Goal: Information Seeking & Learning: Learn about a topic

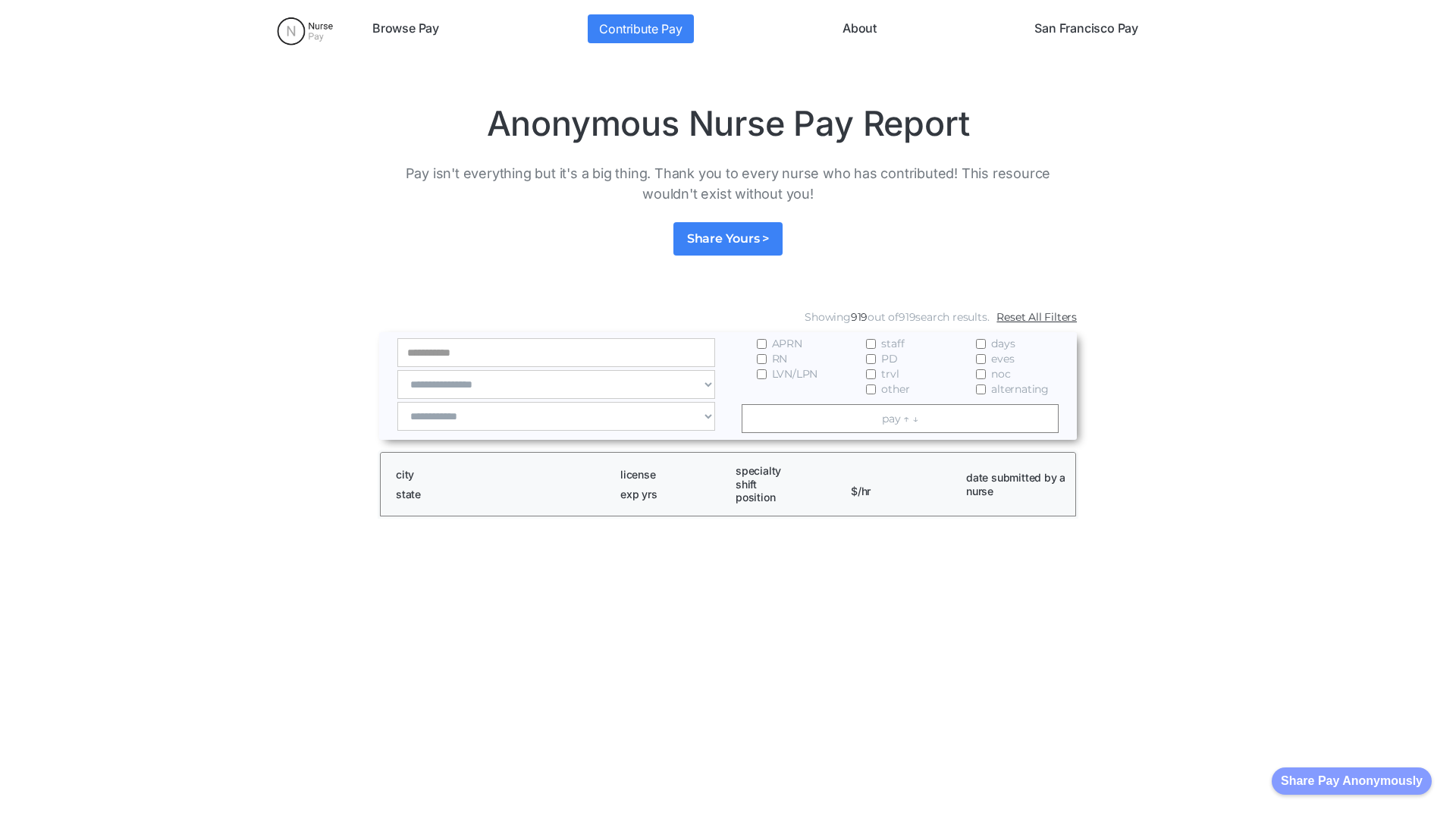
scroll to position [2064, 0]
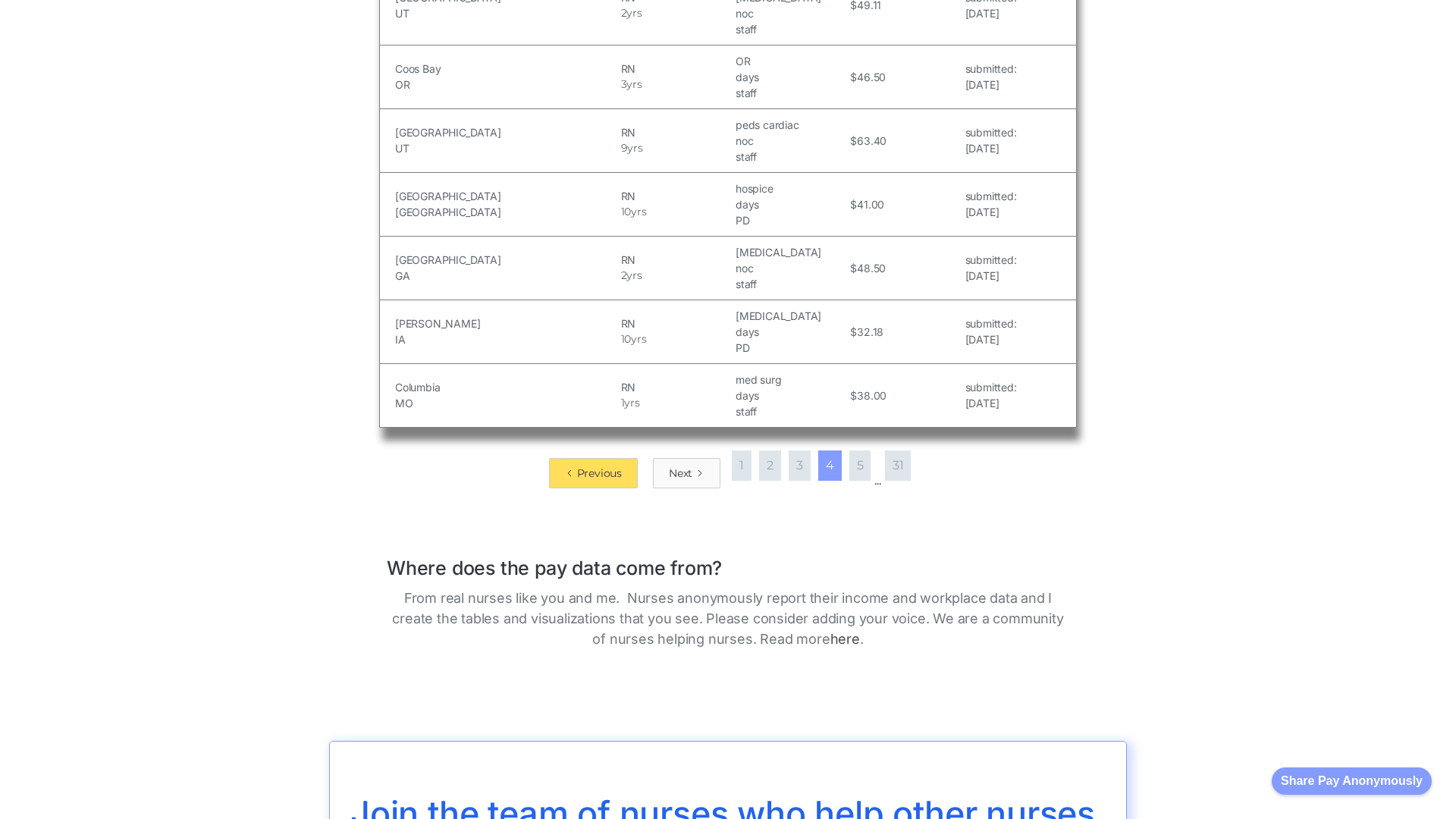
click at [681, 465] on div "Next" at bounding box center [681, 472] width 24 height 15
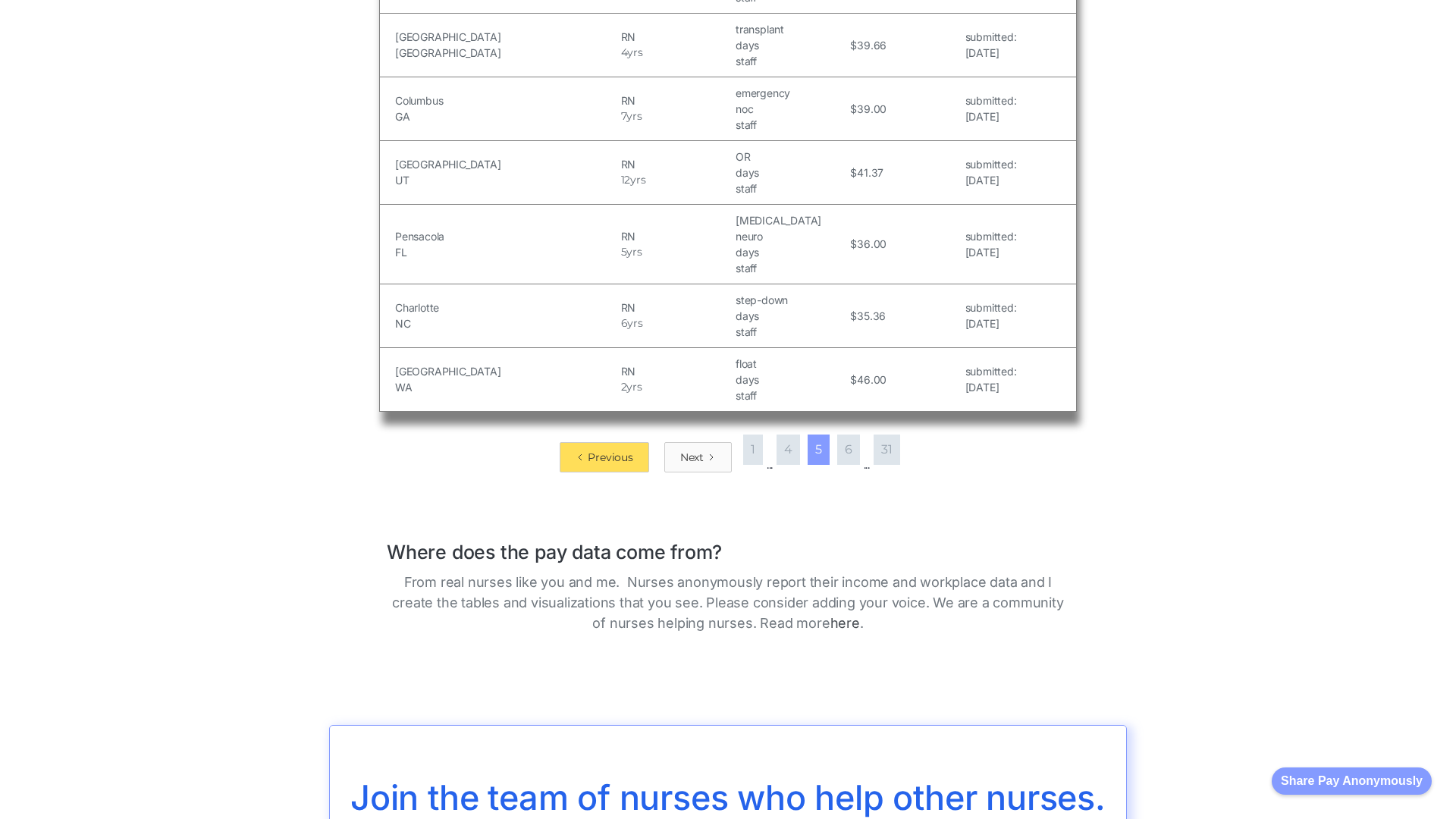
click at [691, 449] on div "Next" at bounding box center [692, 456] width 24 height 15
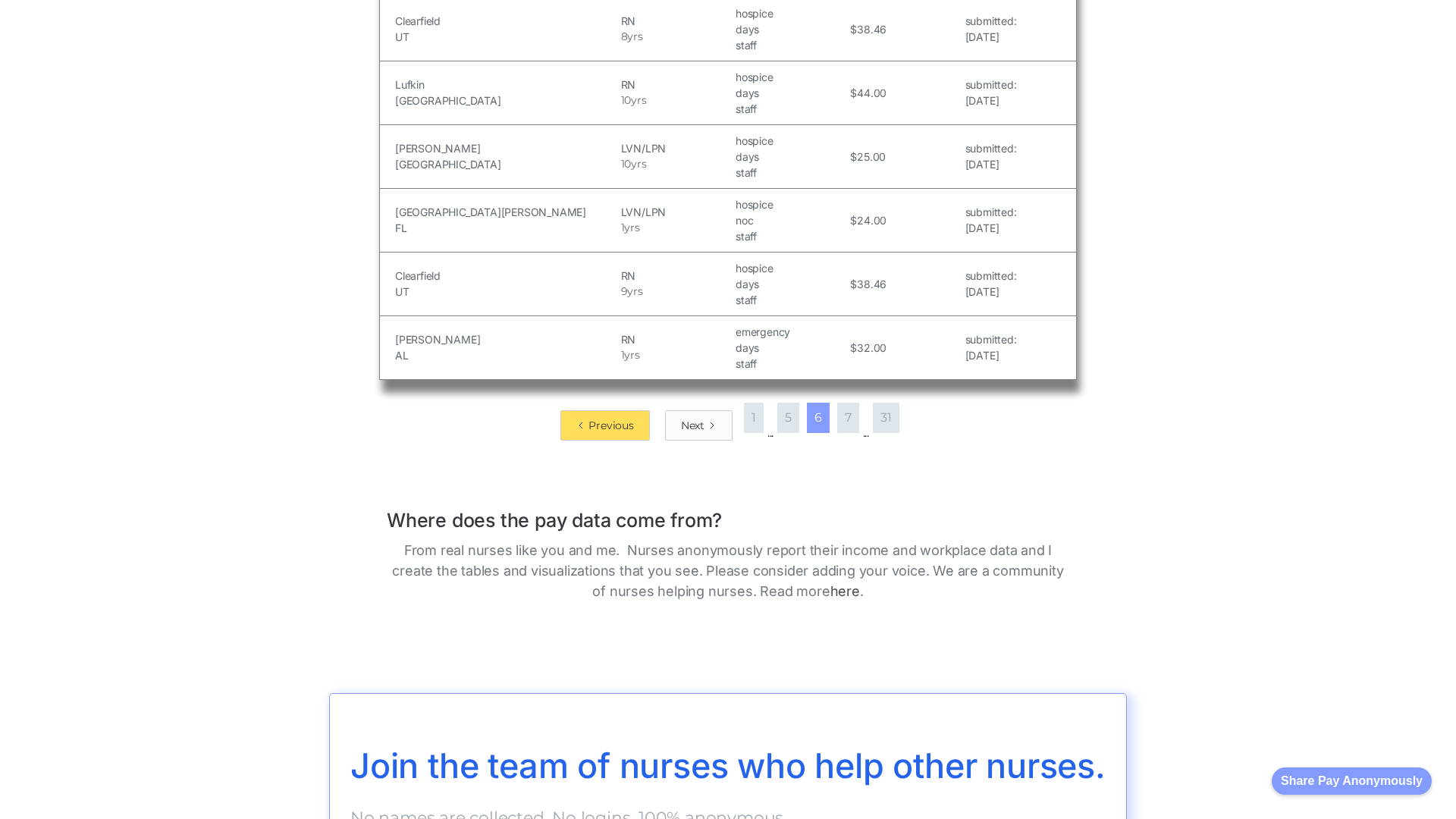
click at [691, 417] on div "Next" at bounding box center [693, 424] width 24 height 15
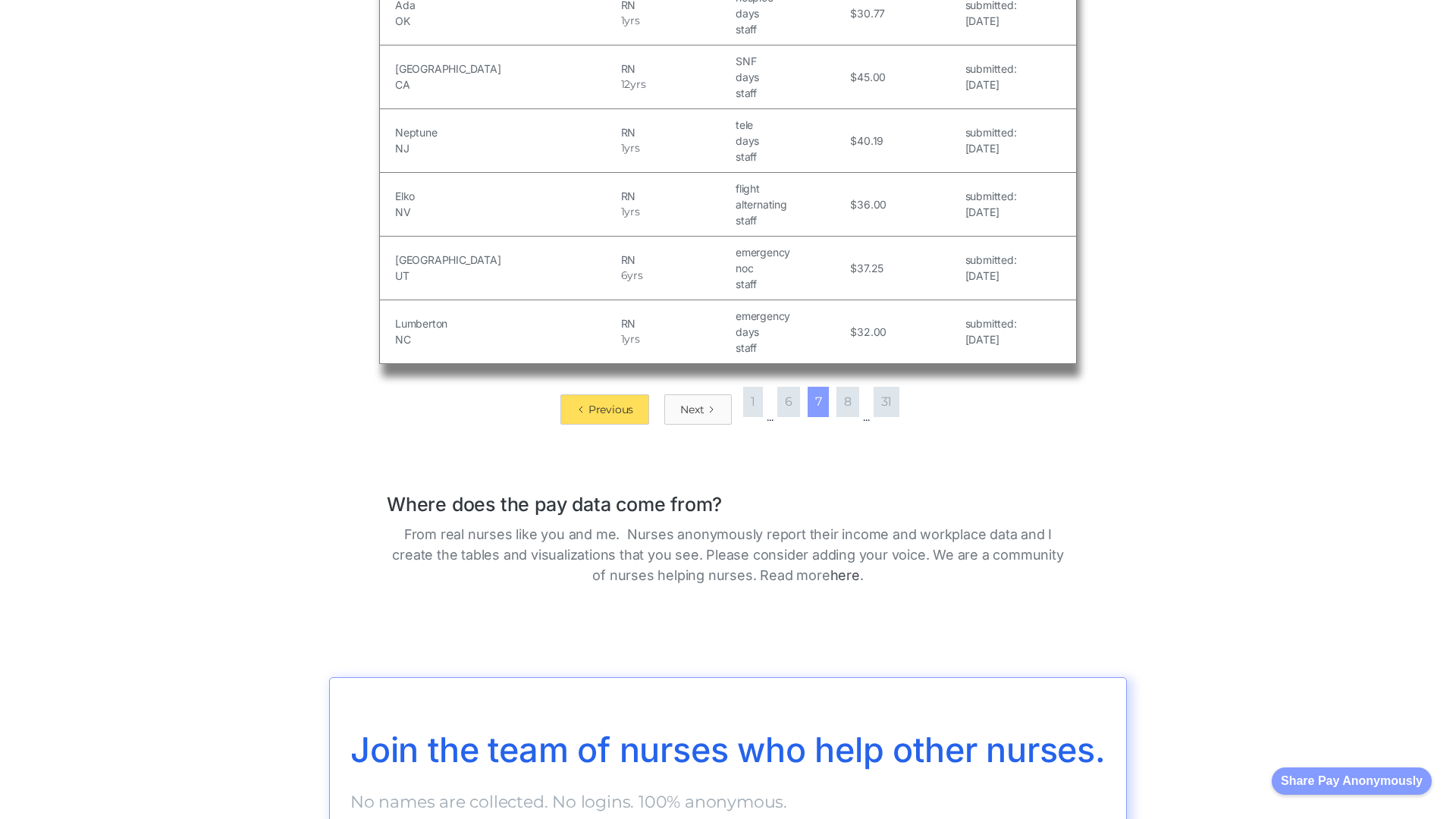
click at [691, 409] on div "Next" at bounding box center [692, 410] width 24 height 15
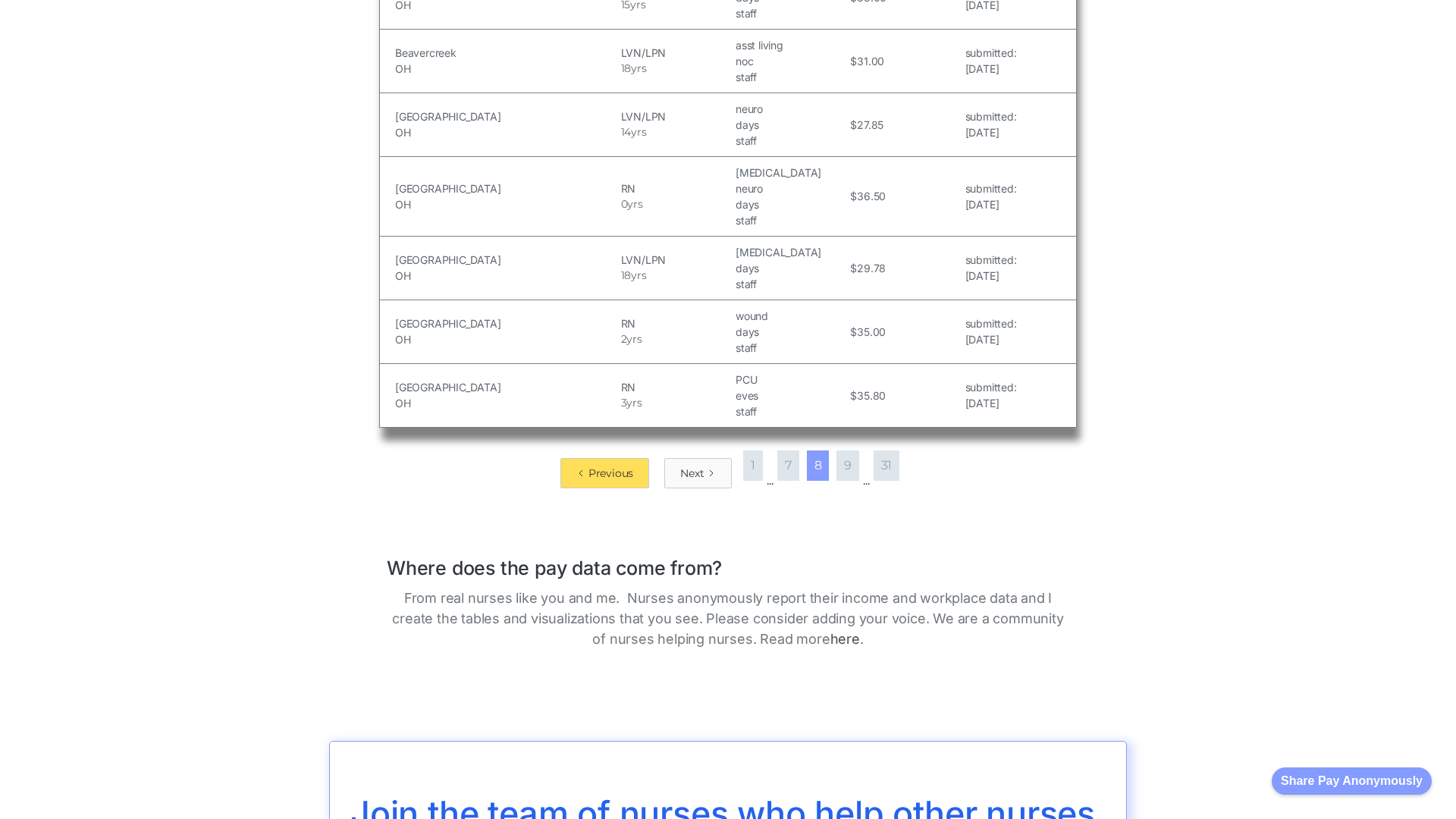
click at [691, 465] on div "Next" at bounding box center [692, 472] width 24 height 15
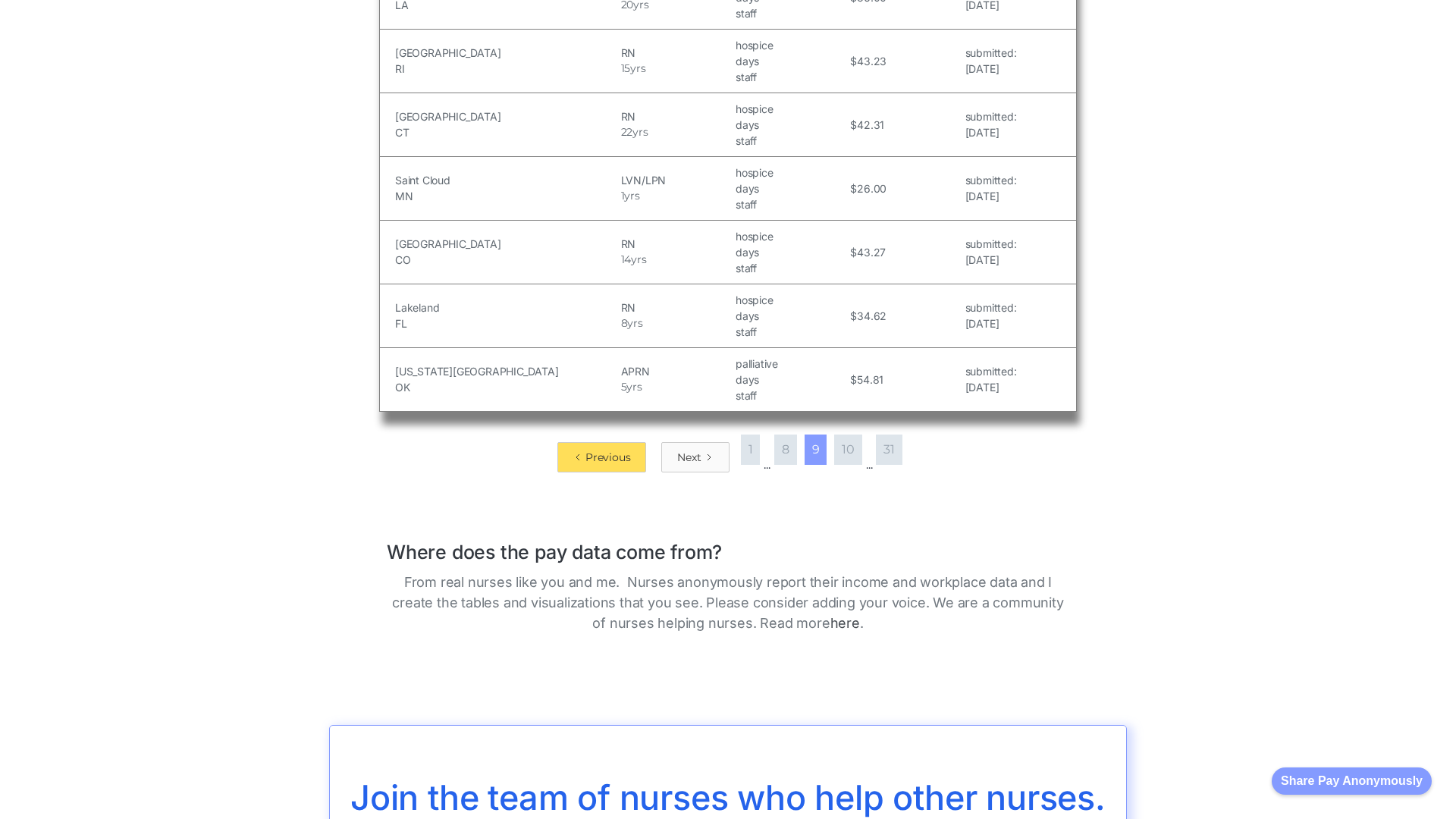
click at [688, 449] on div "Next" at bounding box center [689, 456] width 24 height 15
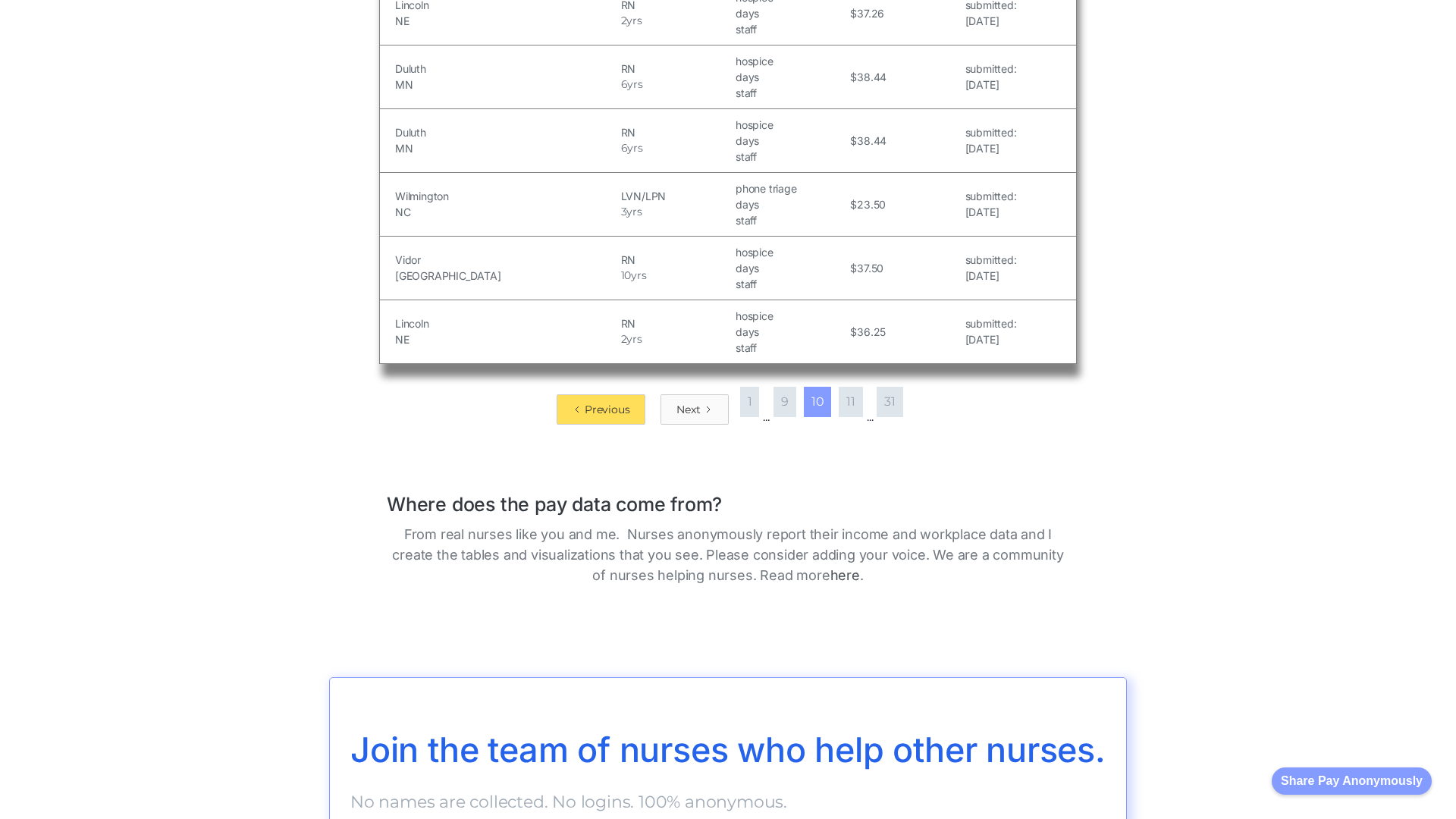
click at [685, 409] on div "Next" at bounding box center [688, 410] width 24 height 15
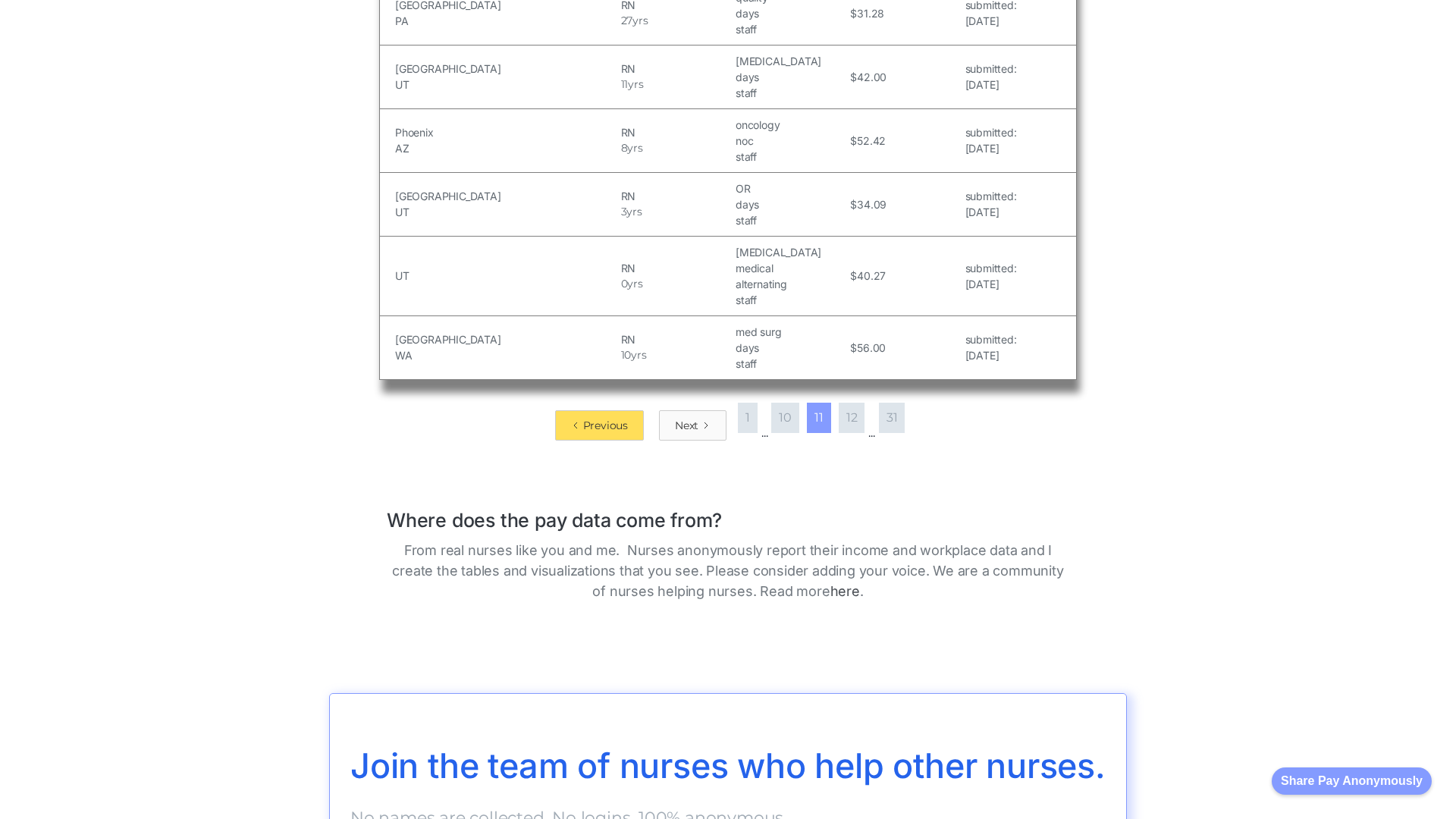
click at [681, 417] on div "Next" at bounding box center [687, 424] width 24 height 15
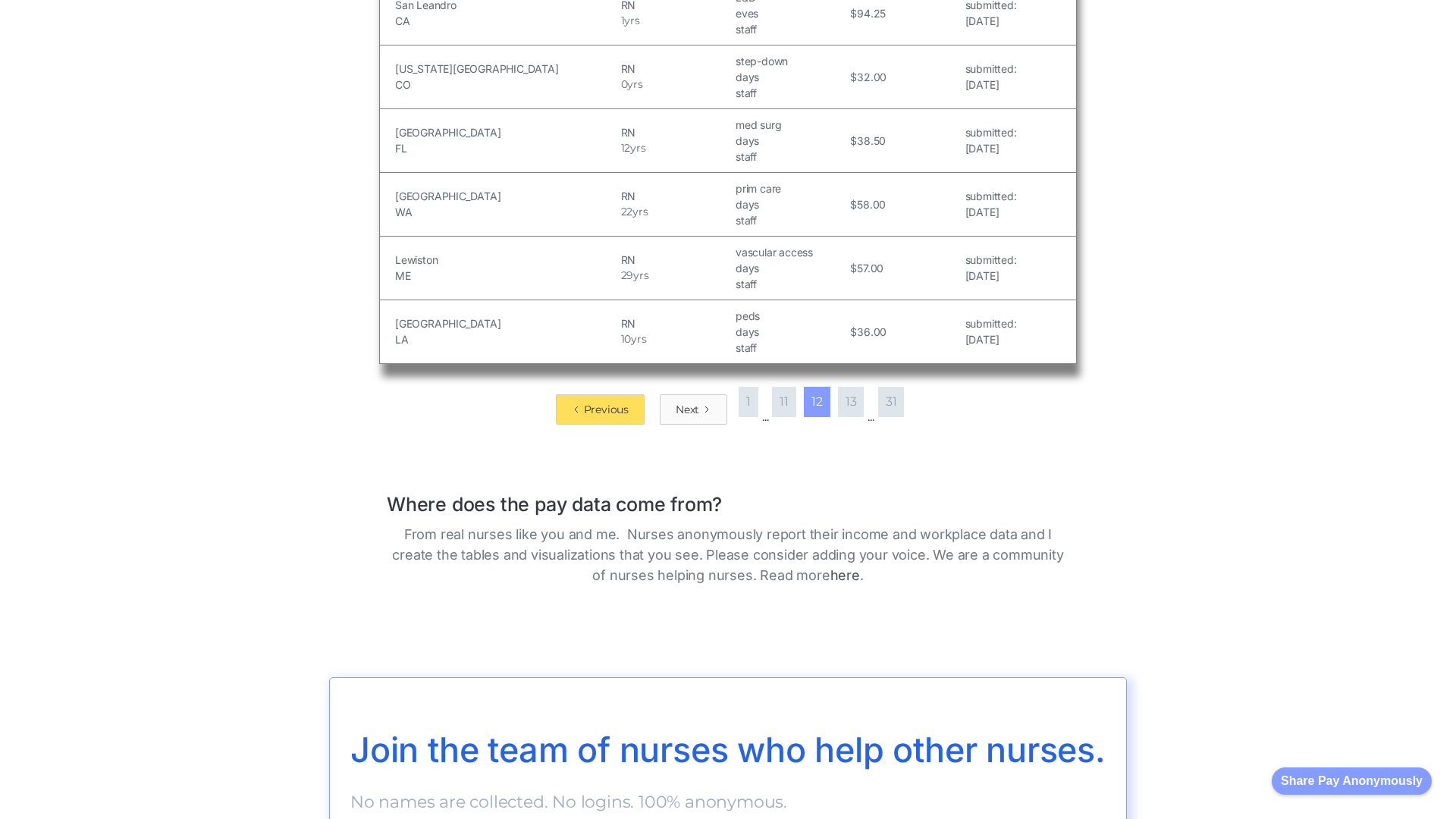
click at [681, 409] on div "Next" at bounding box center [687, 410] width 24 height 15
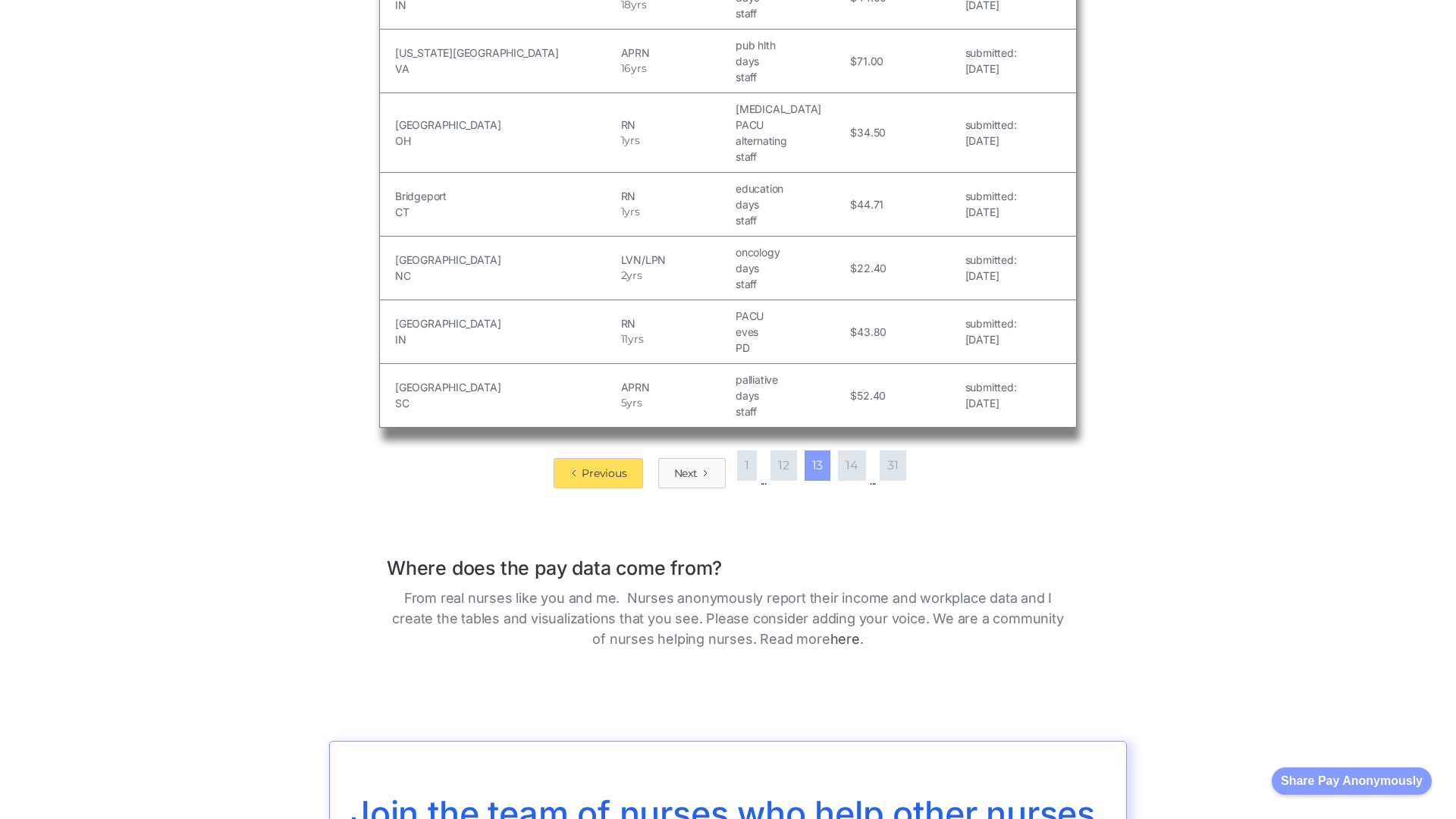
click at [681, 465] on div "Next" at bounding box center [686, 472] width 24 height 15
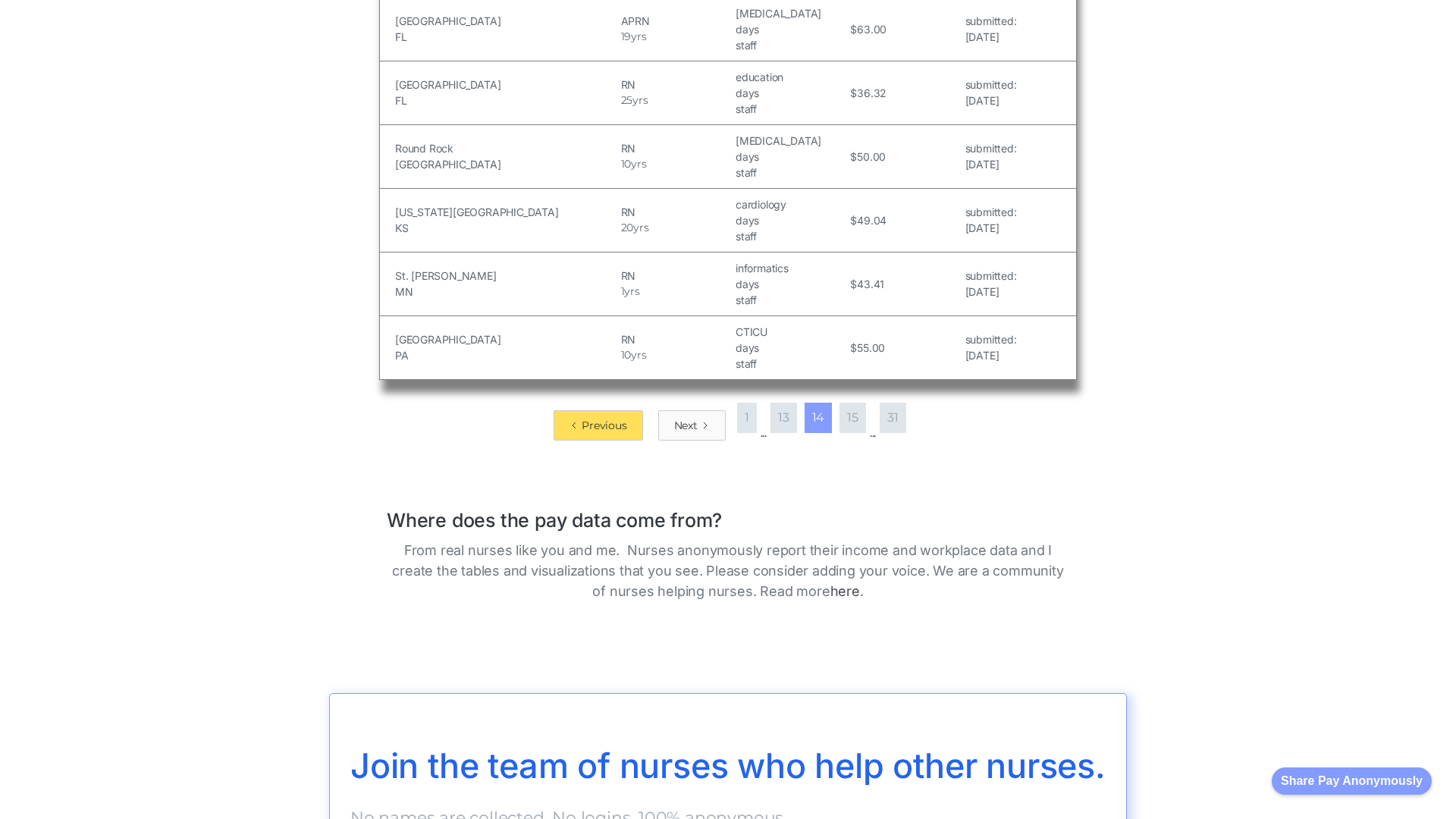
click at [681, 417] on div "Next" at bounding box center [686, 424] width 24 height 15
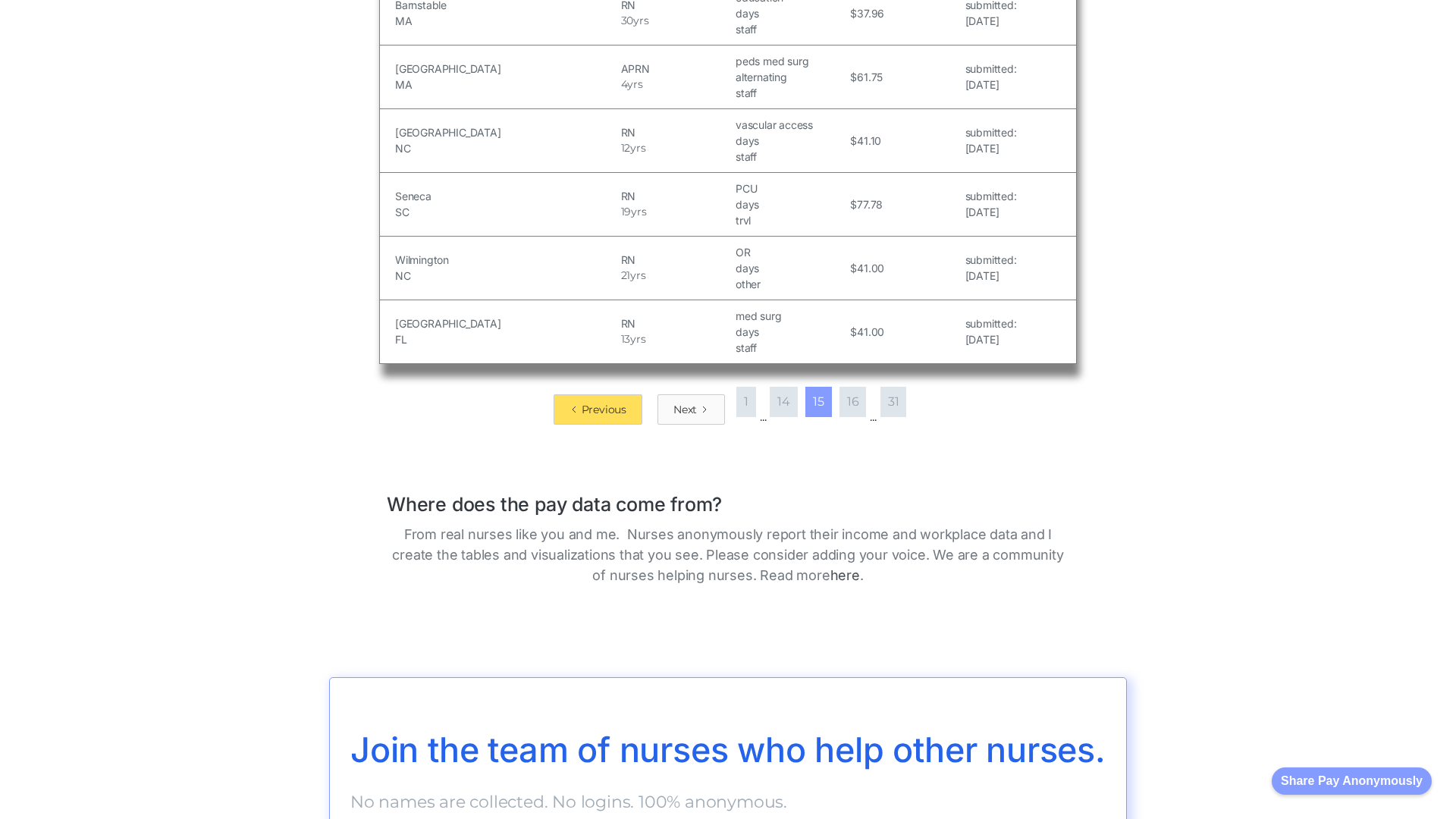
click at [681, 403] on div "Next" at bounding box center [685, 410] width 24 height 15
click at [681, 409] on div "Next" at bounding box center [686, 410] width 24 height 15
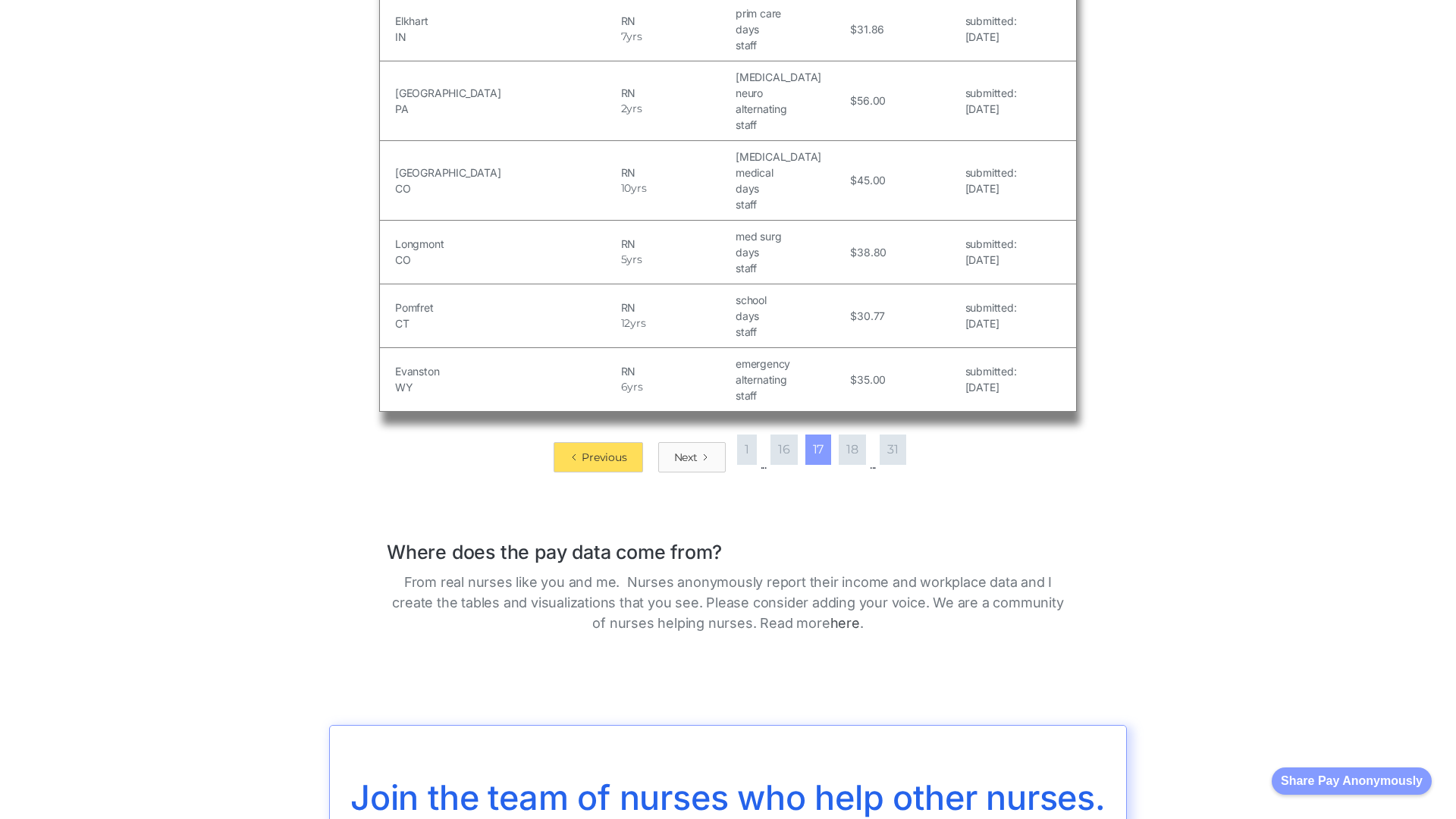
click at [681, 449] on div "Next" at bounding box center [686, 456] width 24 height 15
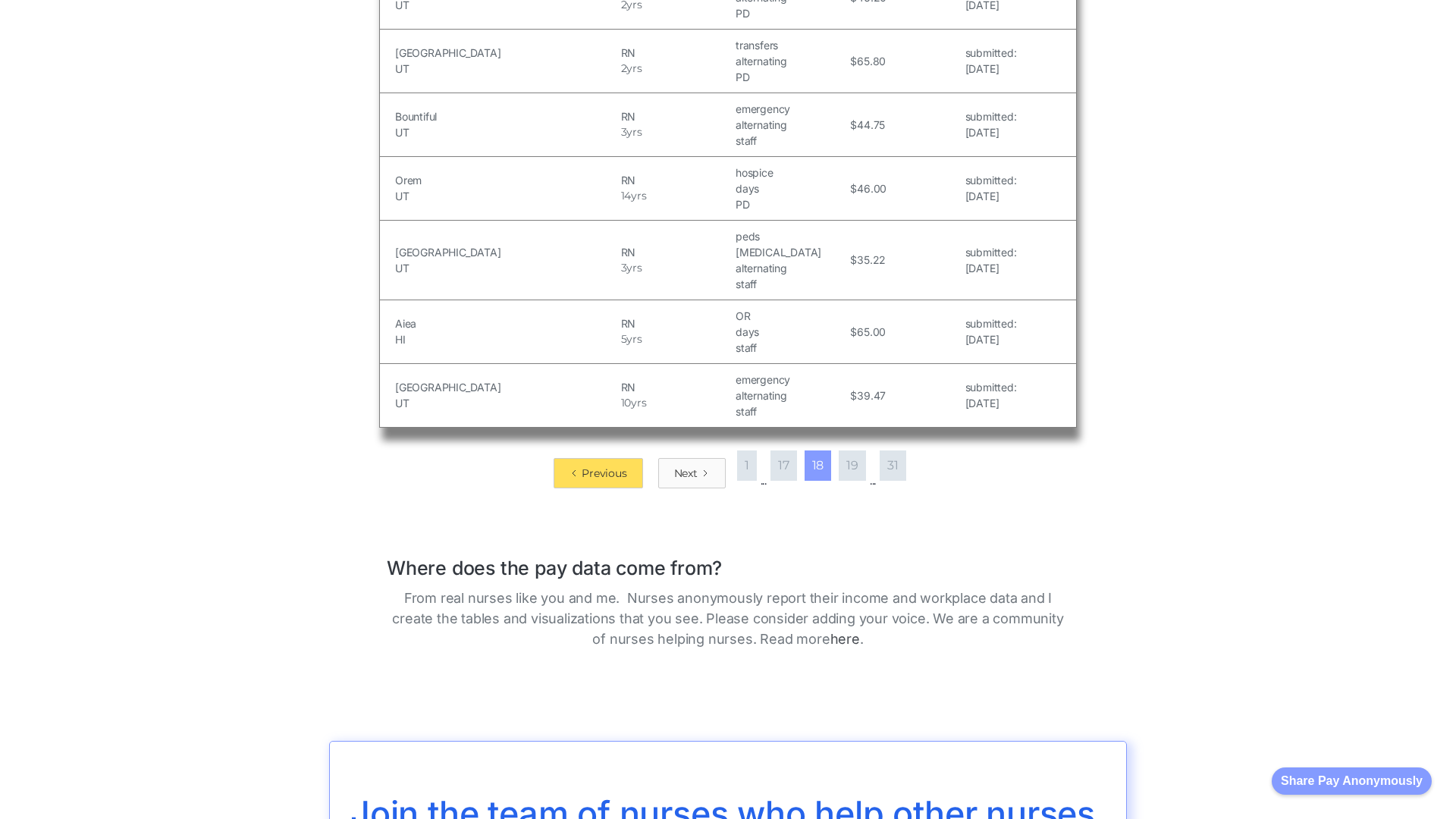
click at [681, 465] on div "Next" at bounding box center [686, 472] width 24 height 15
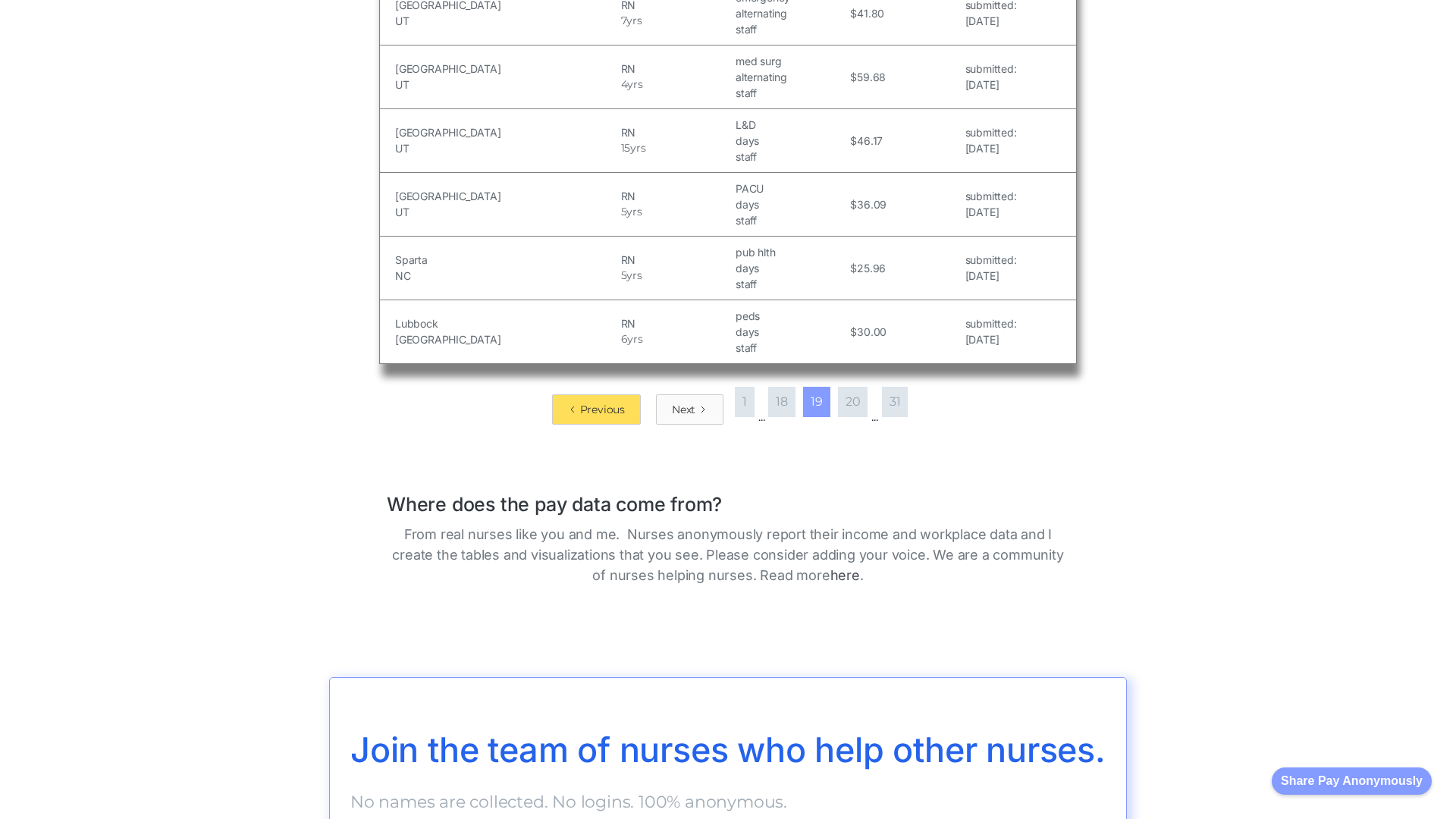
click at [681, 403] on div "Next" at bounding box center [684, 410] width 24 height 15
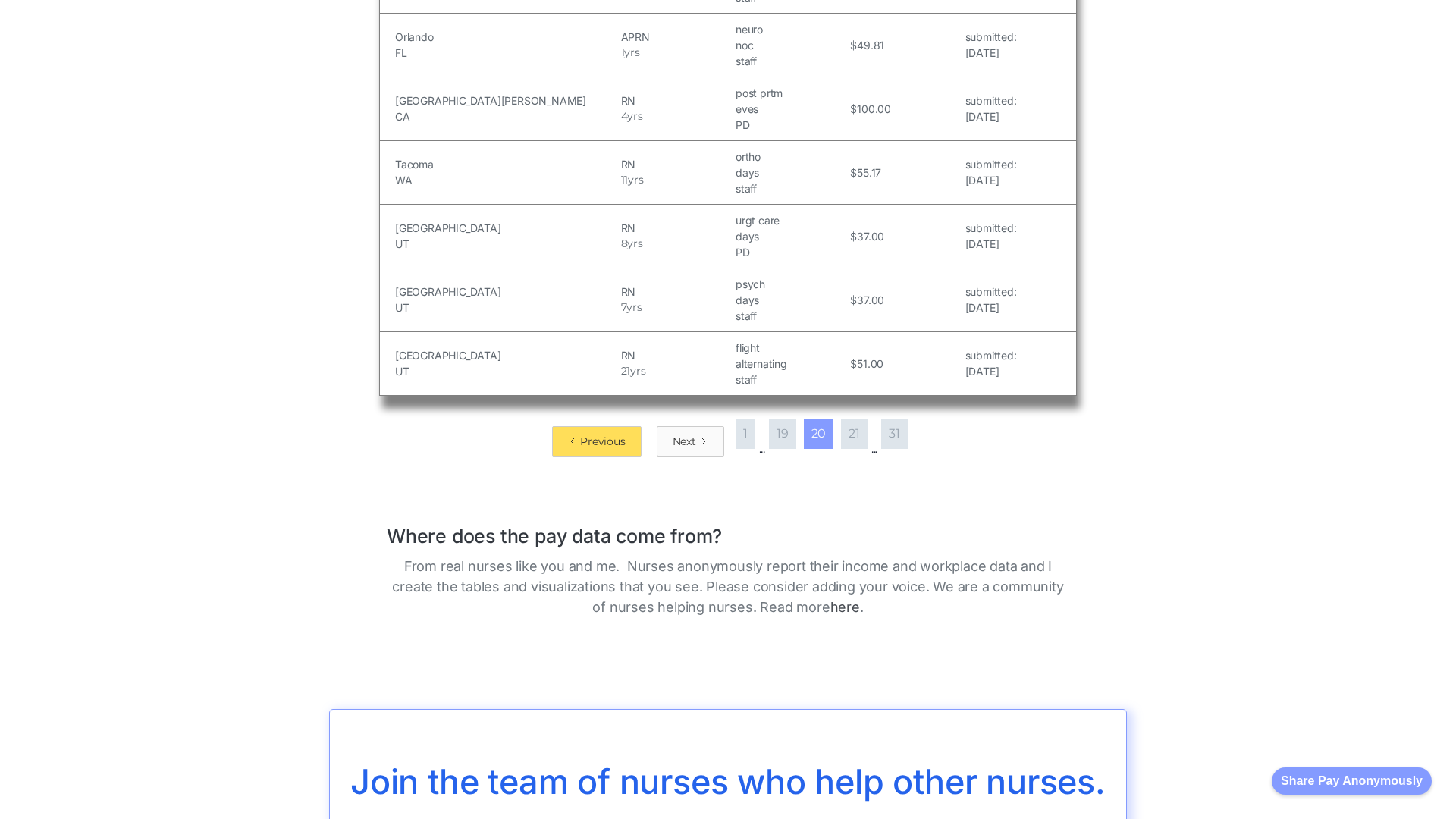
click at [681, 433] on div "Next" at bounding box center [684, 440] width 24 height 15
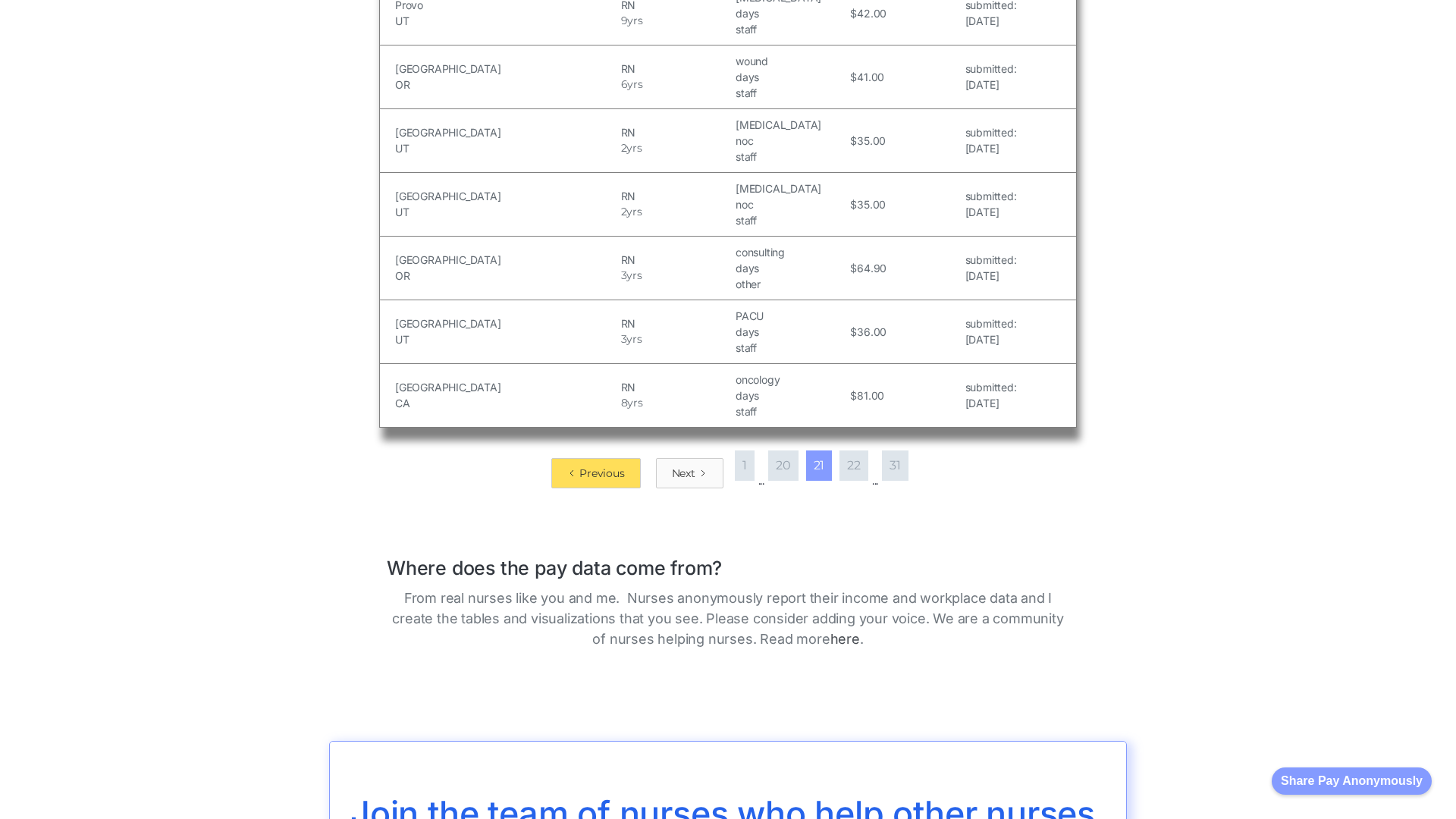
click at [681, 465] on div "Next" at bounding box center [684, 472] width 24 height 15
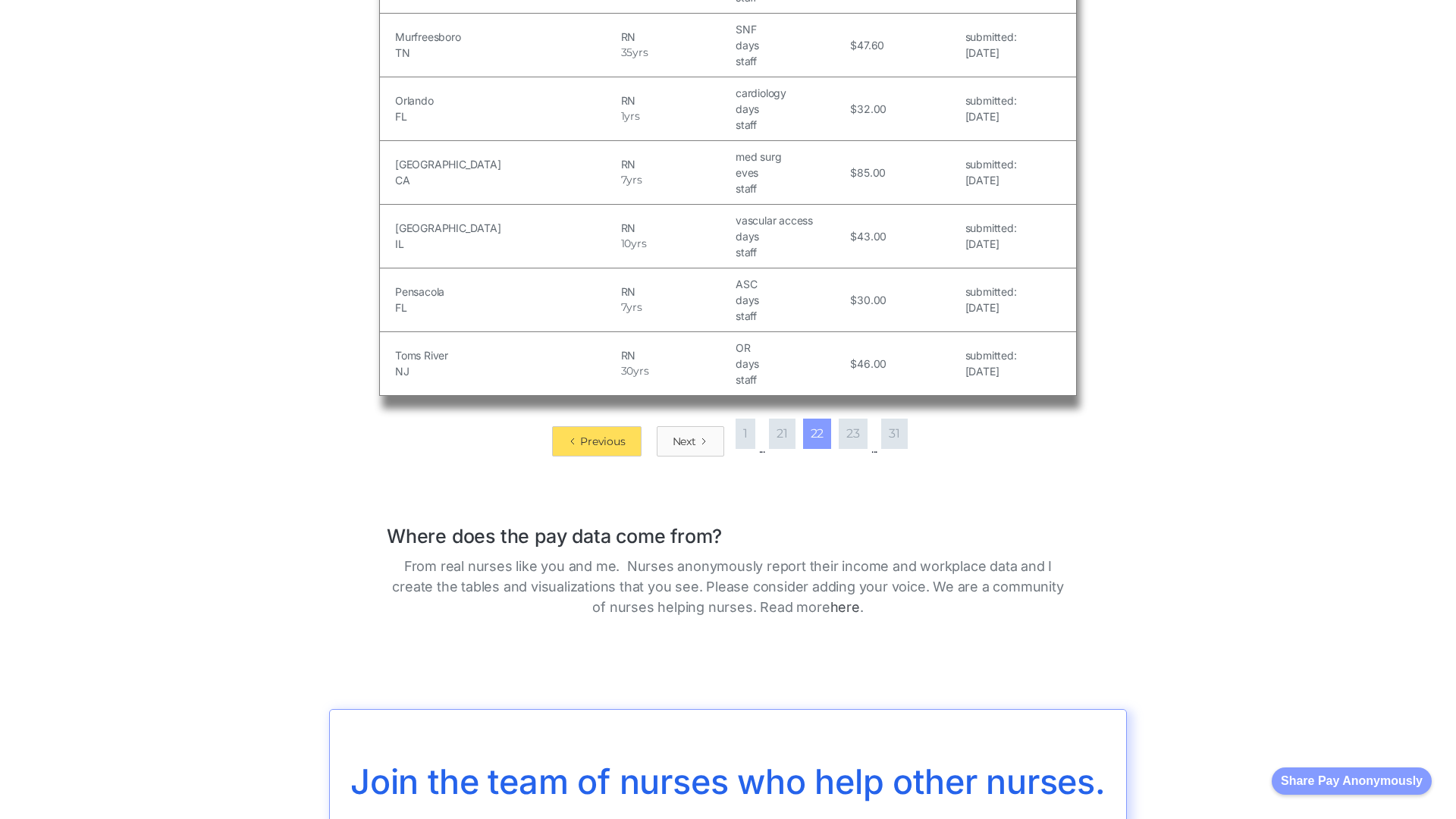
click at [681, 433] on div "Next" at bounding box center [684, 440] width 24 height 15
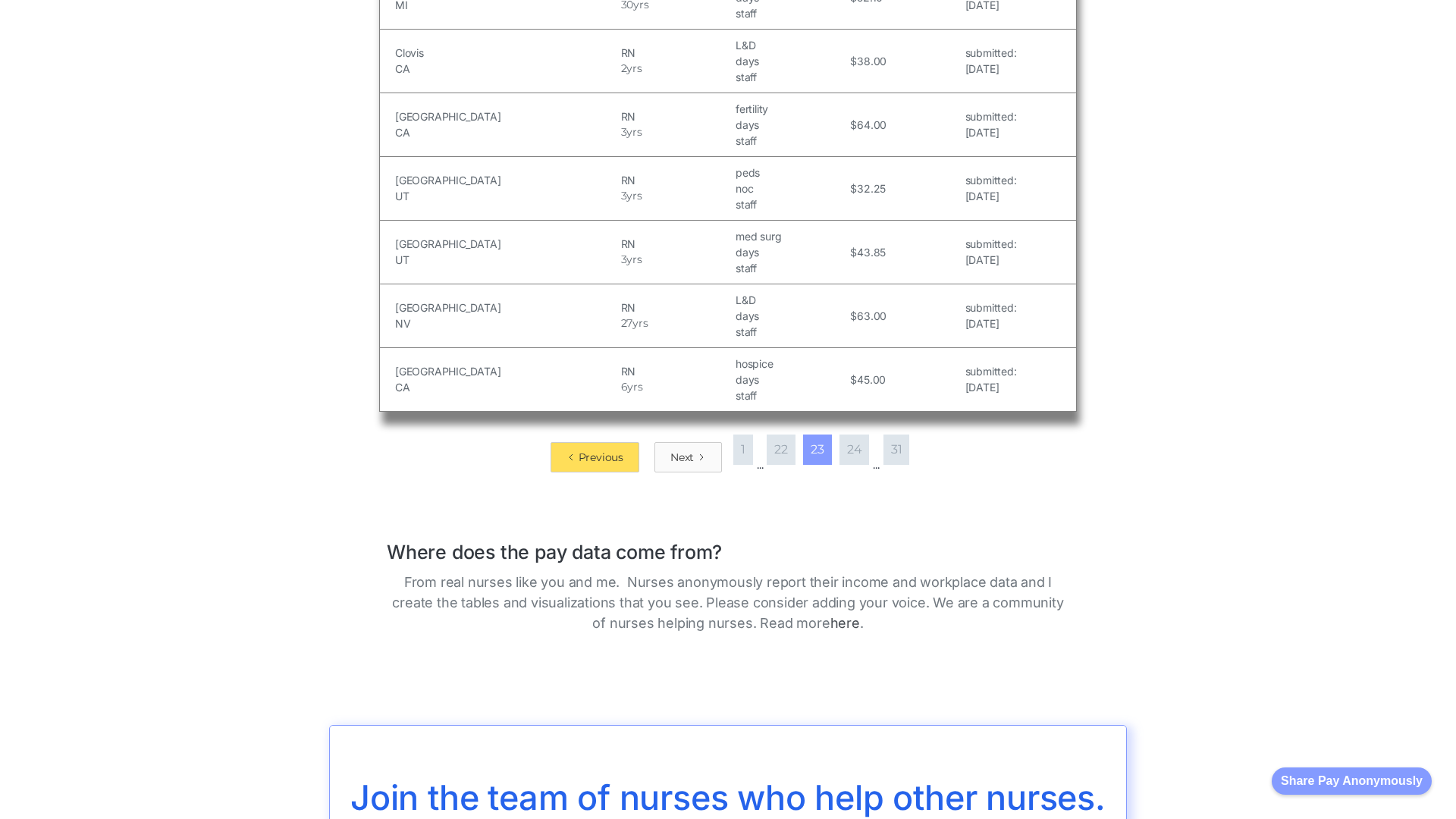
click at [681, 449] on div "Next" at bounding box center [682, 456] width 24 height 15
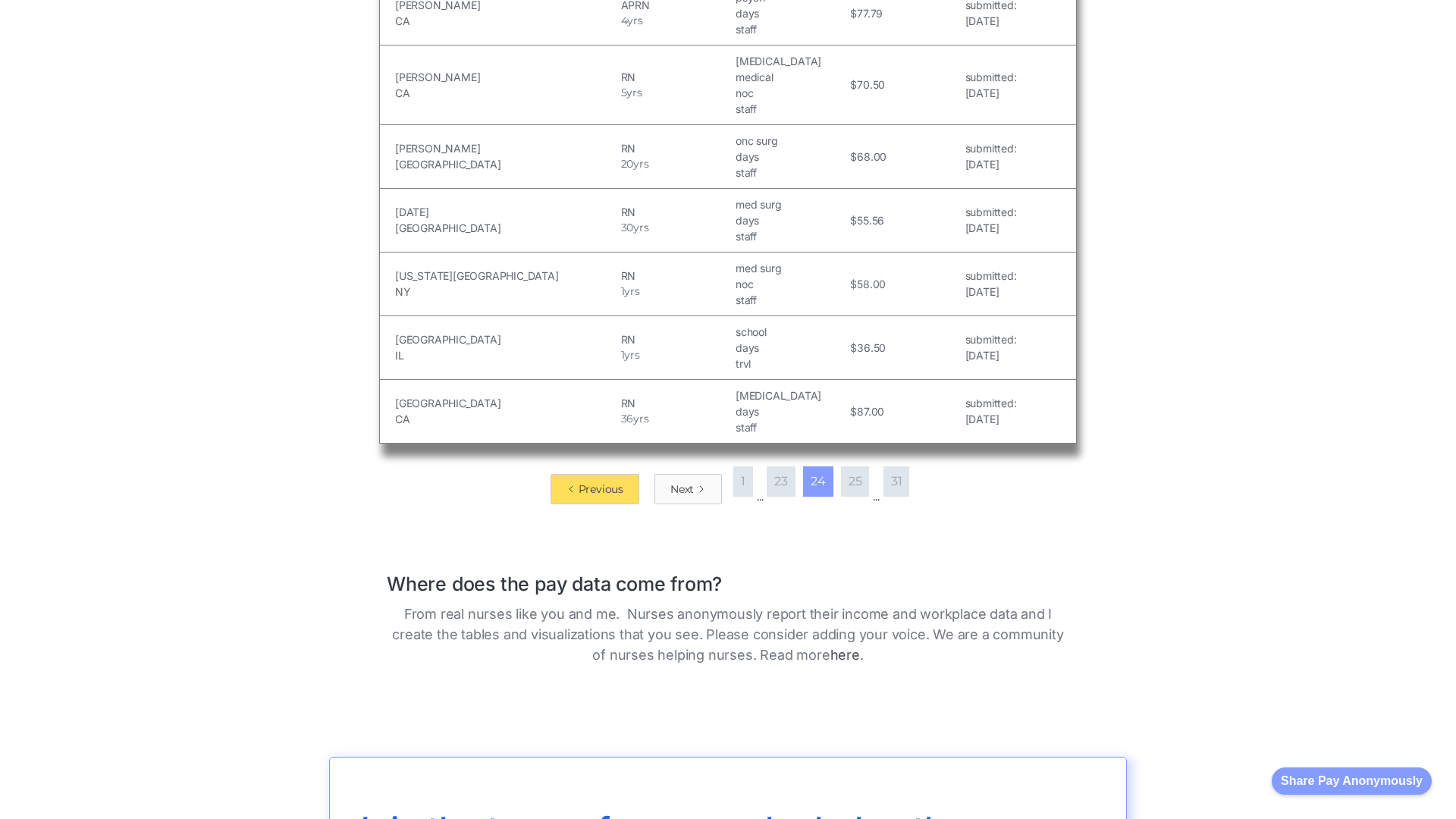
click at [681, 481] on div "Next" at bounding box center [682, 488] width 24 height 15
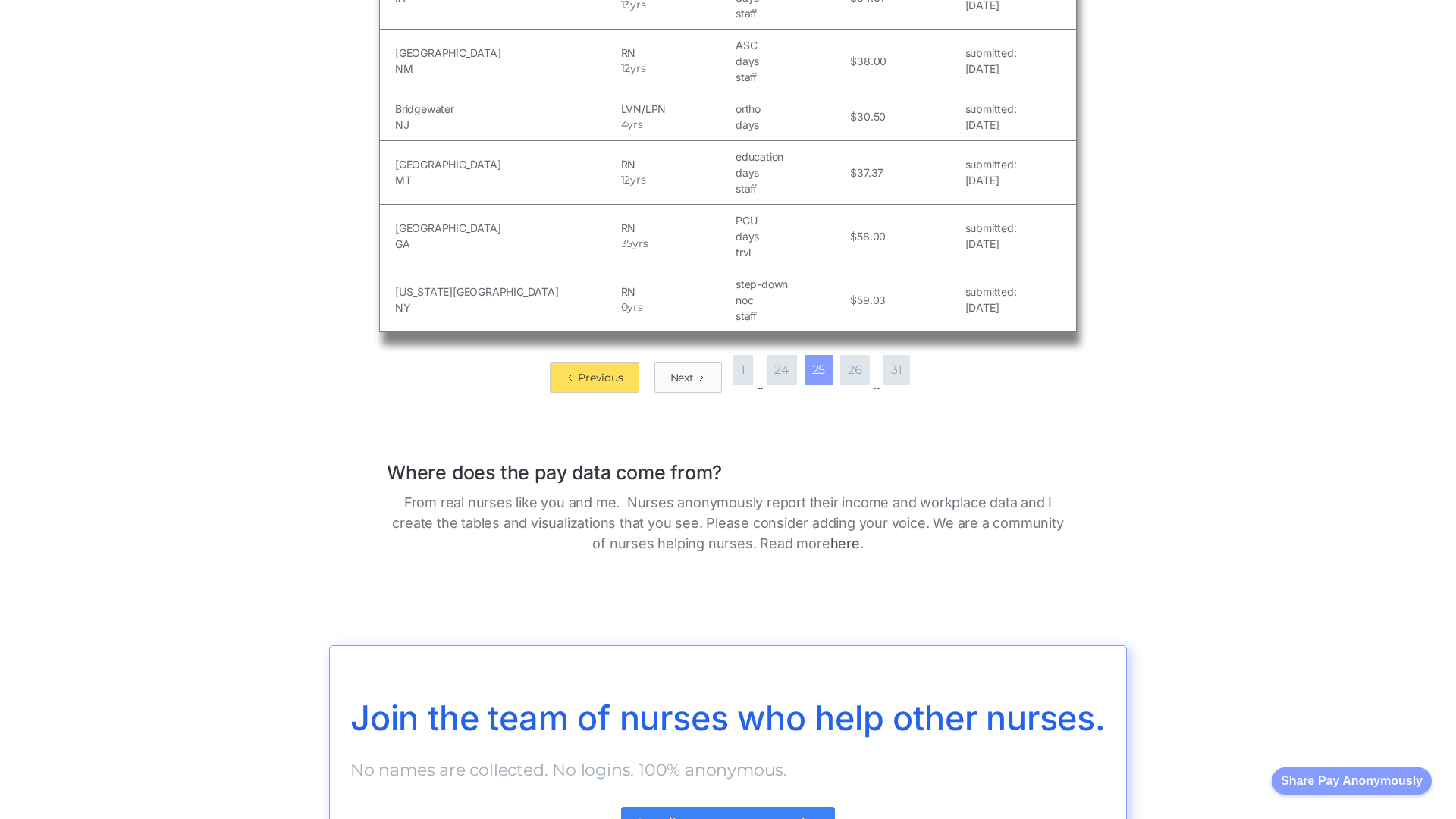
click at [681, 377] on div "Next" at bounding box center [682, 378] width 24 height 15
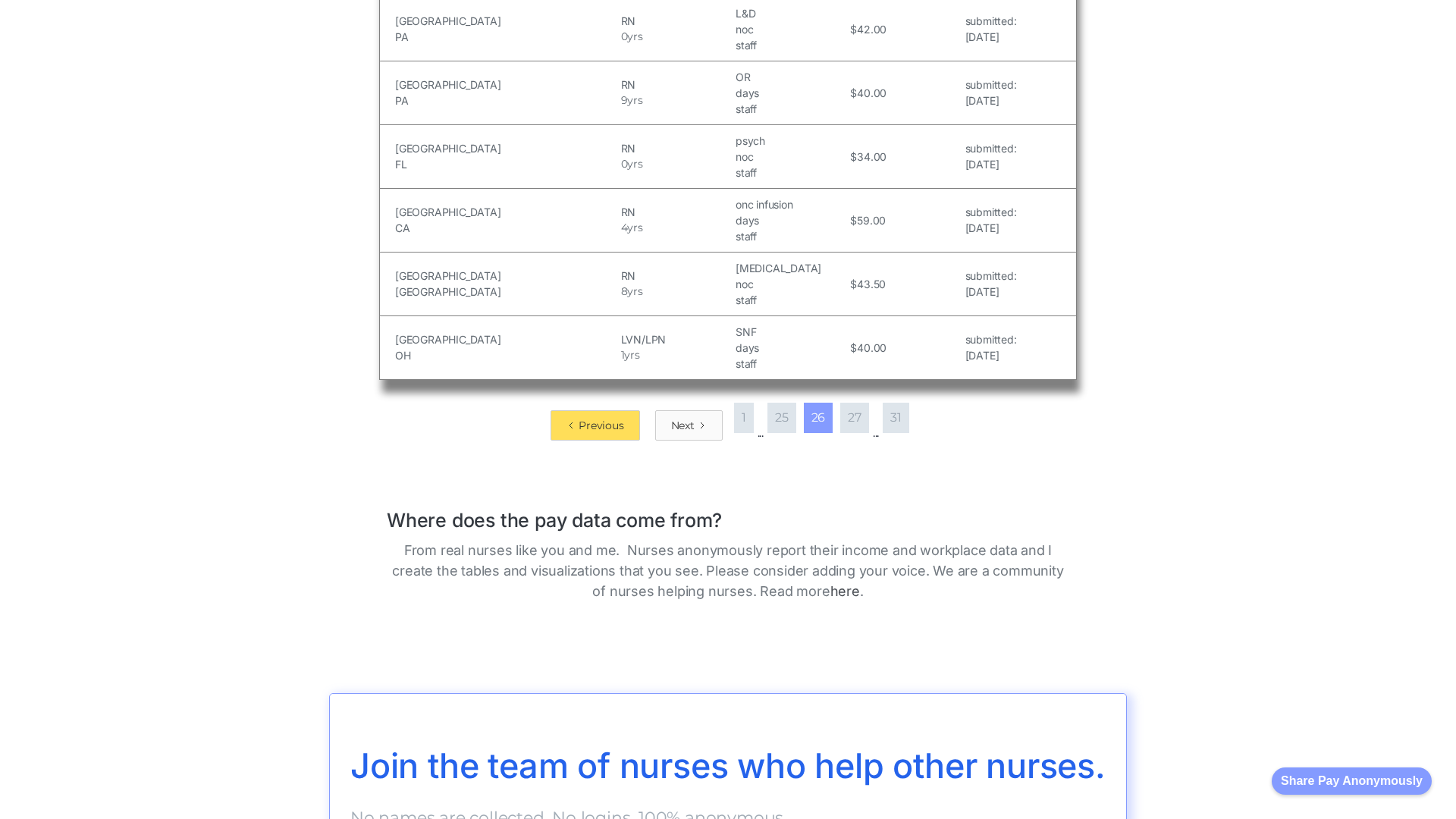
click at [681, 417] on div "Next" at bounding box center [683, 424] width 24 height 15
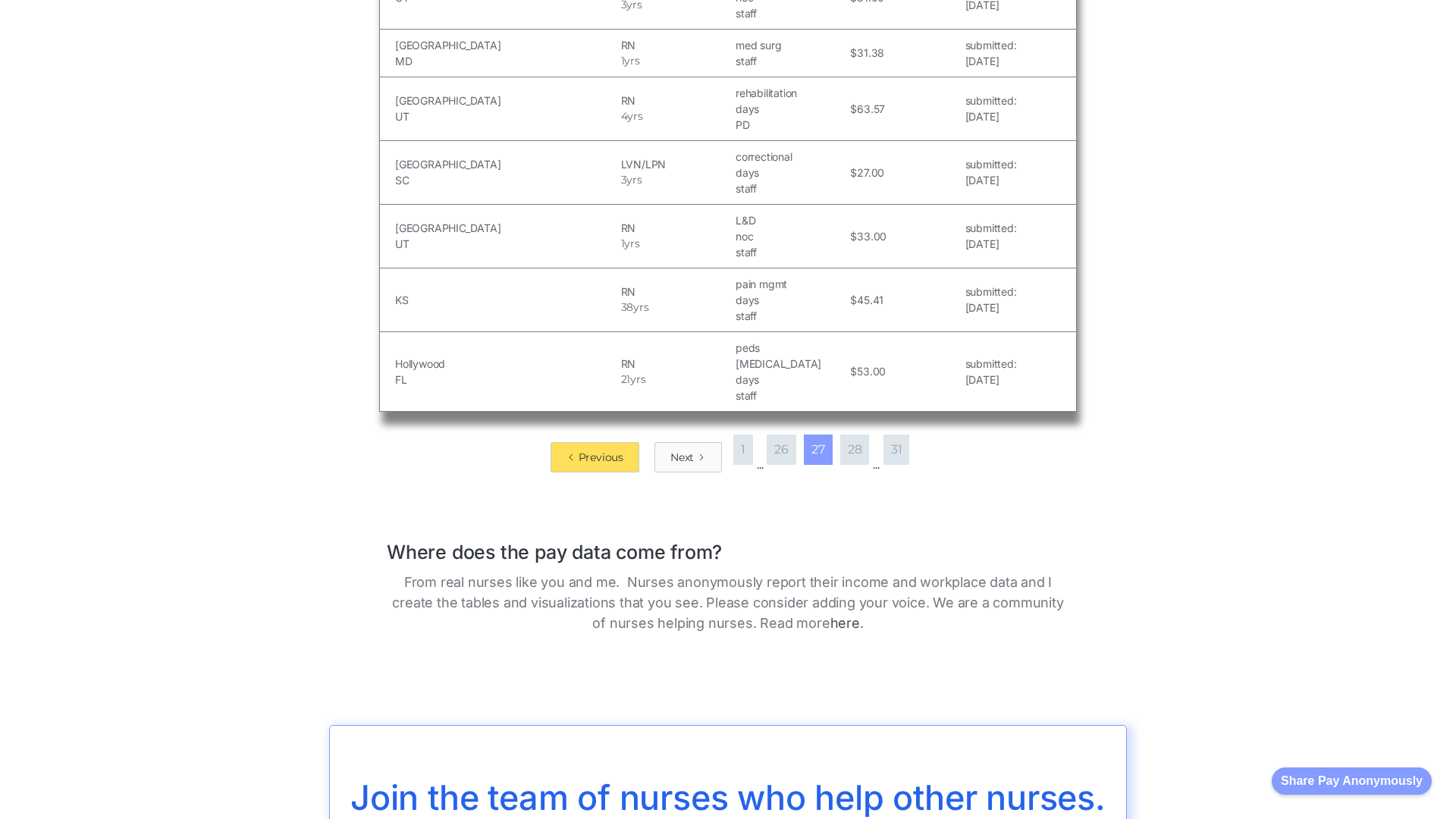
click at [681, 449] on div "Next" at bounding box center [682, 456] width 24 height 15
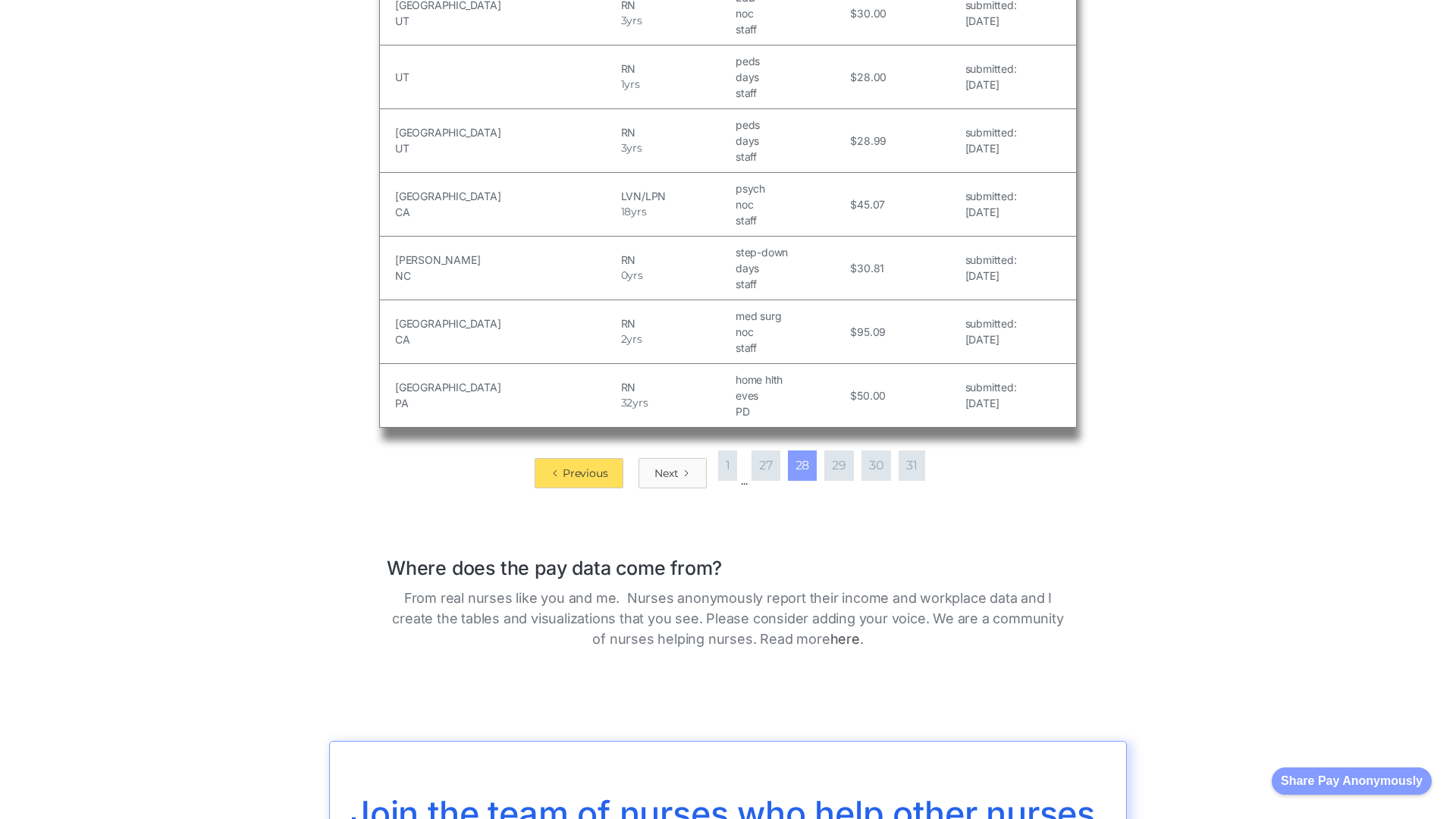
click at [668, 465] on div "Next" at bounding box center [666, 472] width 24 height 15
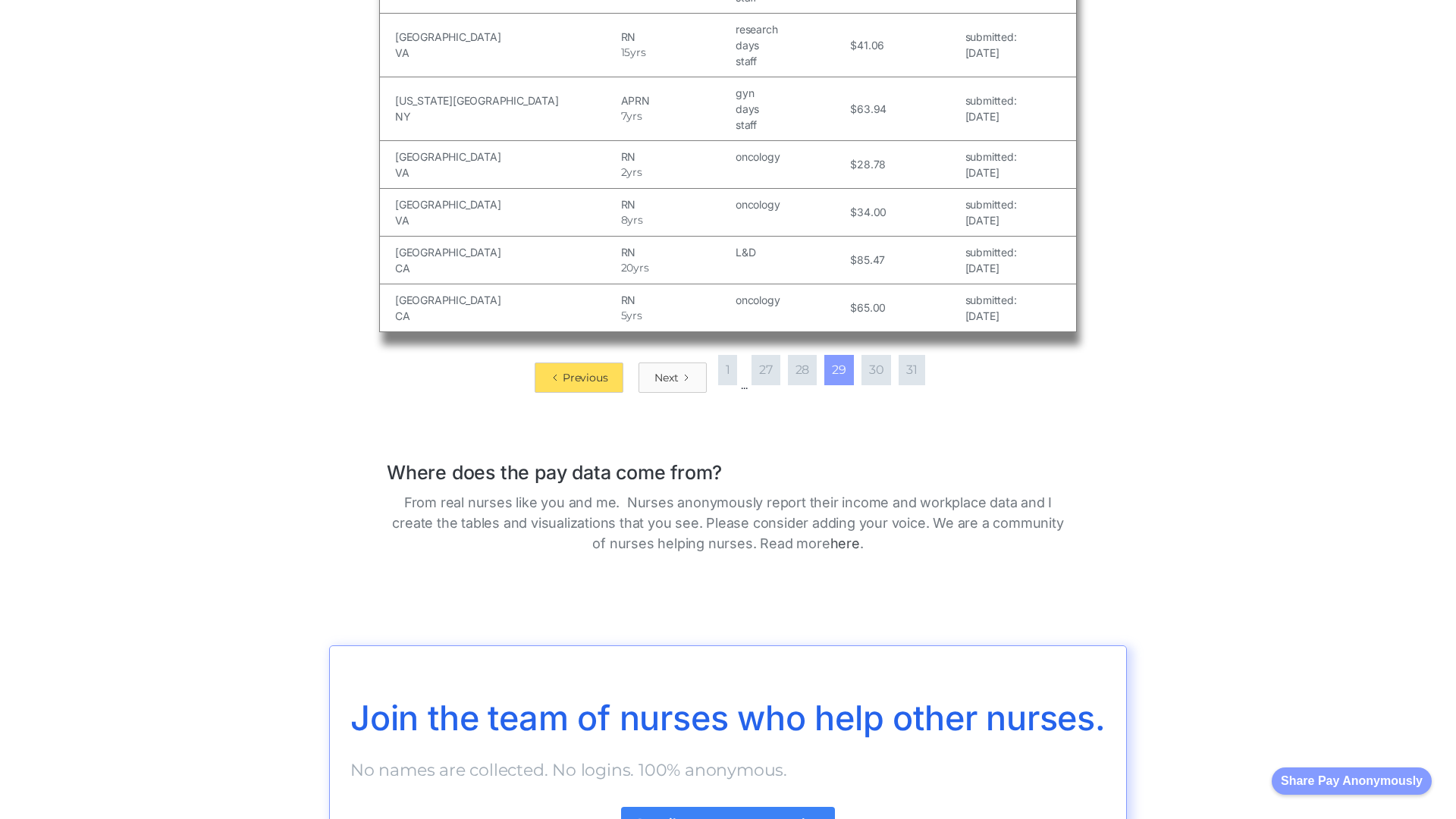
scroll to position [2412, 0]
